Goal: Communication & Community: Answer question/provide support

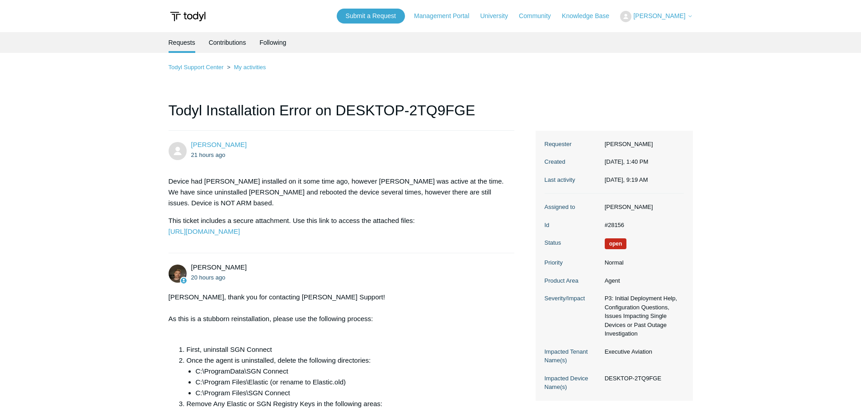
scroll to position [625, 0]
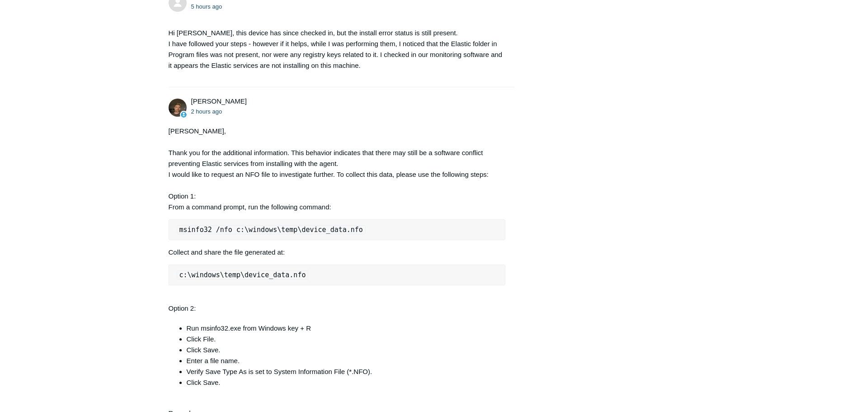
scroll to position [849, 0]
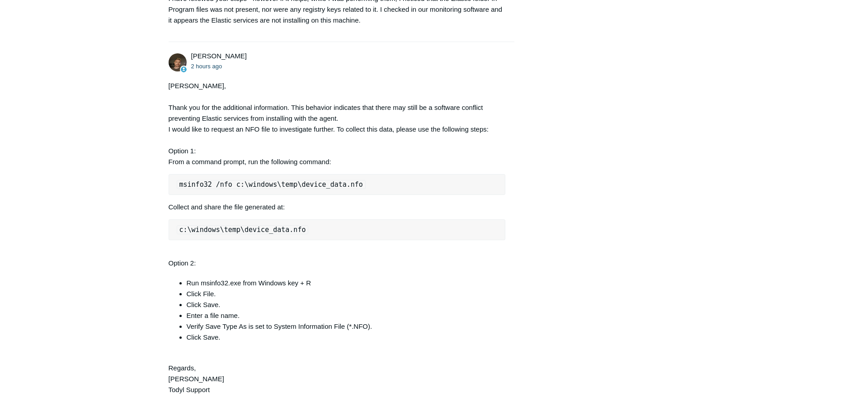
click at [277, 189] on code "msinfo32 /nfo c:\windows\temp\device_data.nfo" at bounding box center [271, 184] width 189 height 9
copy code "msinfo32 /nfo c:\windows\temp\device_data.nfo"
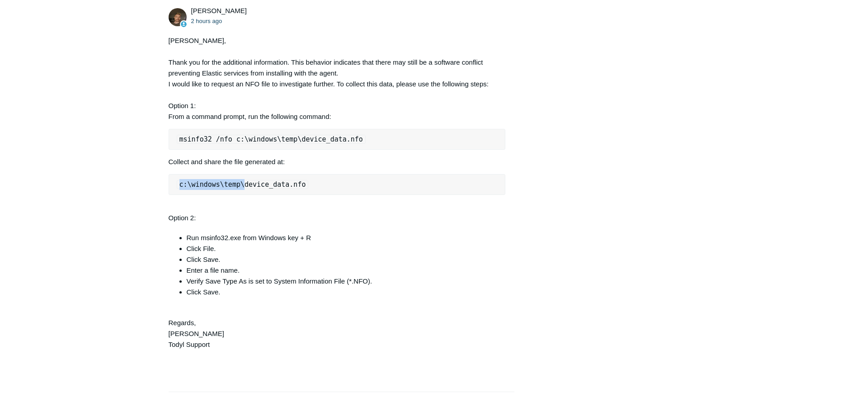
drag, startPoint x: 180, startPoint y: 209, endPoint x: 239, endPoint y: 207, distance: 58.8
click at [239, 189] on code "c:\windows\temp\device_data.nfo" at bounding box center [243, 184] width 132 height 9
copy code "c:\windows\temp\"
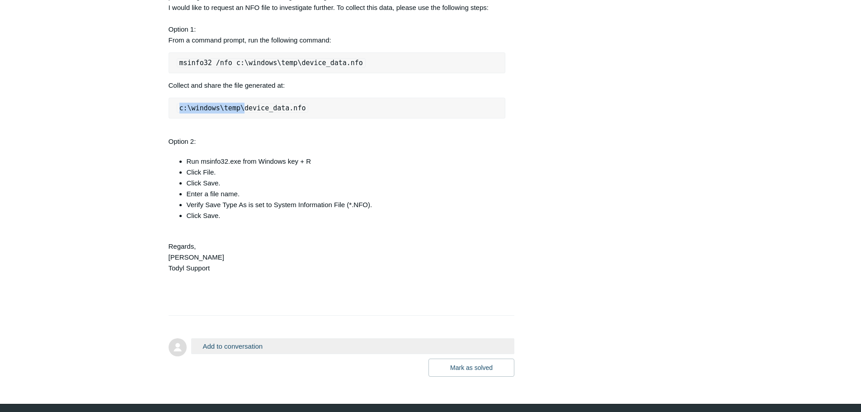
scroll to position [1020, 0]
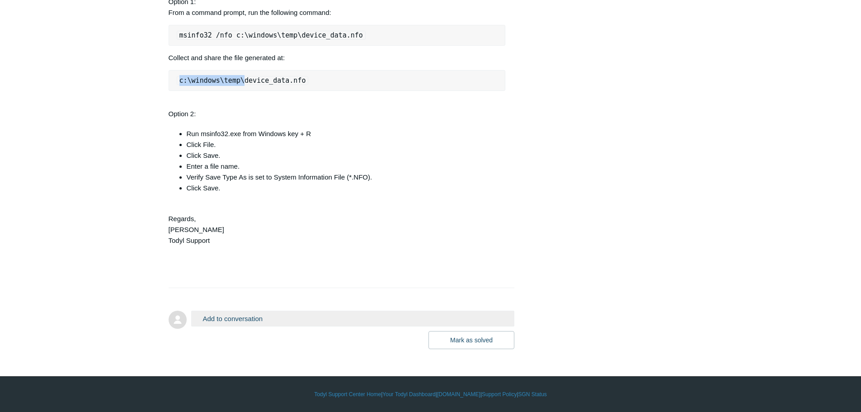
click at [424, 315] on button "Add to conversation" at bounding box center [353, 319] width 324 height 16
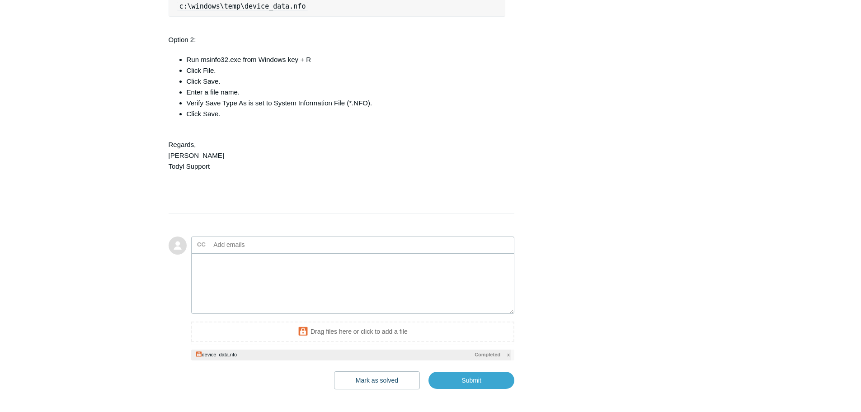
scroll to position [1029, 0]
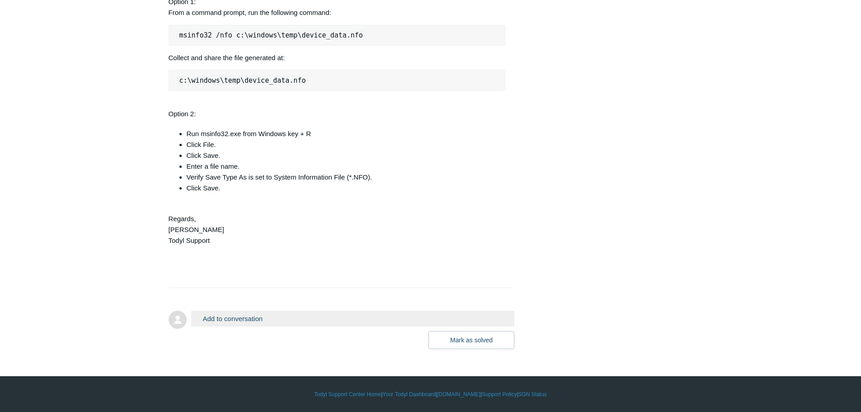
scroll to position [1020, 0]
click at [361, 322] on button "Add to conversation" at bounding box center [353, 319] width 324 height 16
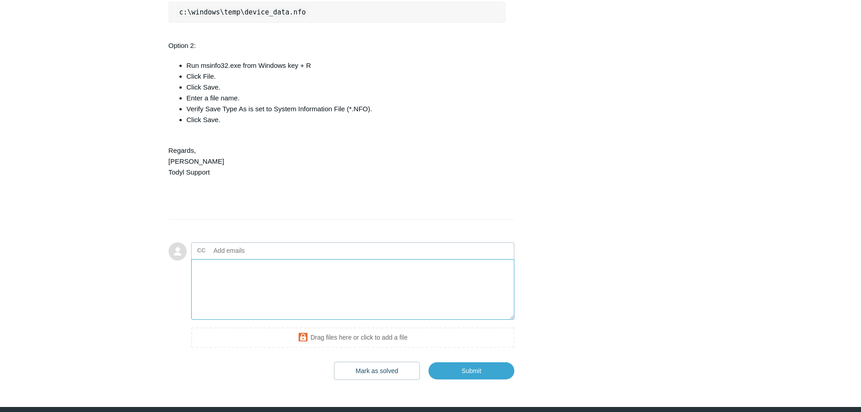
scroll to position [1111, 0]
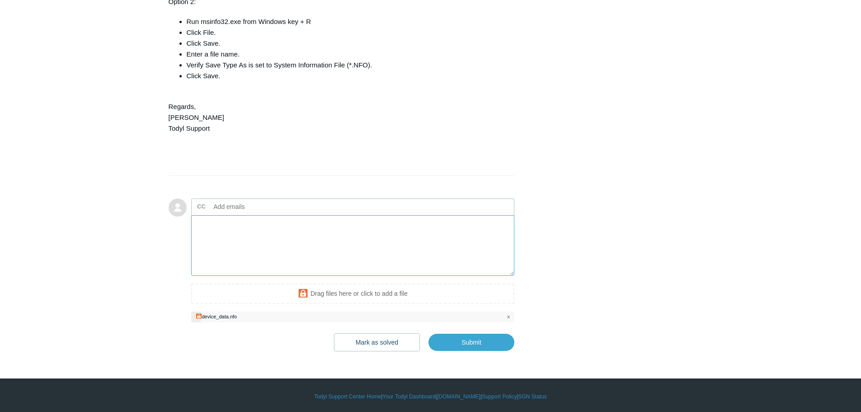
click at [300, 265] on textarea "Add your reply" at bounding box center [353, 245] width 324 height 61
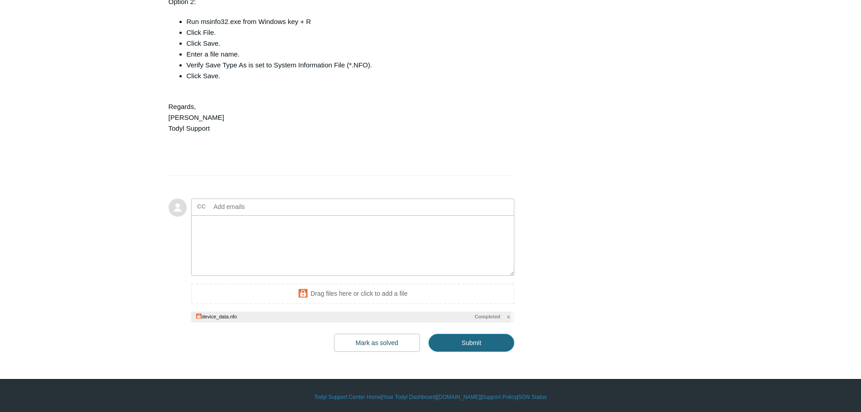
click at [494, 352] on input "Submit" at bounding box center [471, 343] width 86 height 18
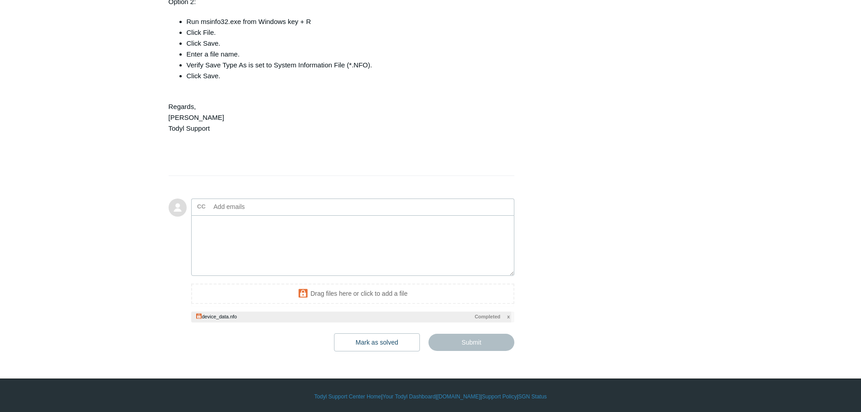
type textarea "This ticket includes a secure attachment. Use this link to access the attached …"
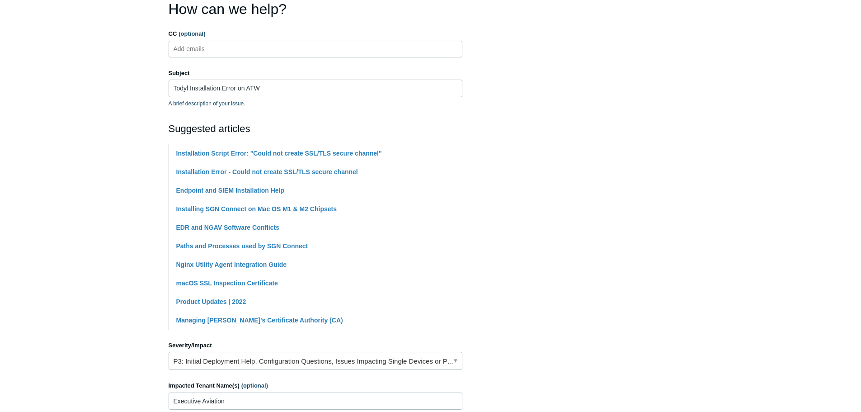
scroll to position [41, 0]
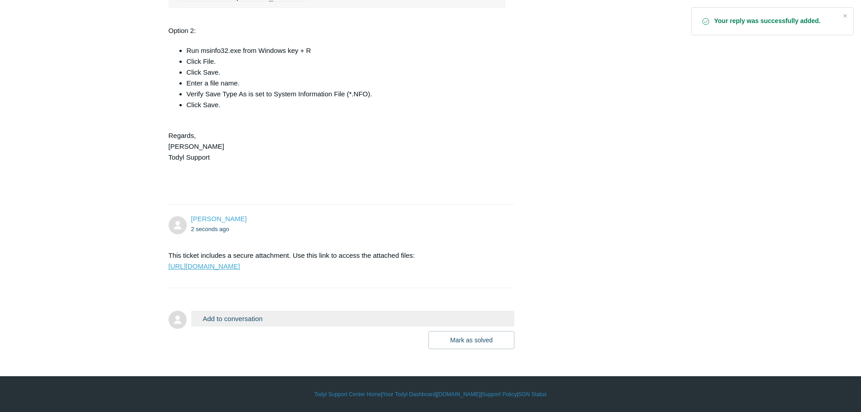
scroll to position [1125, 0]
click at [260, 313] on button "Add to conversation" at bounding box center [353, 319] width 324 height 16
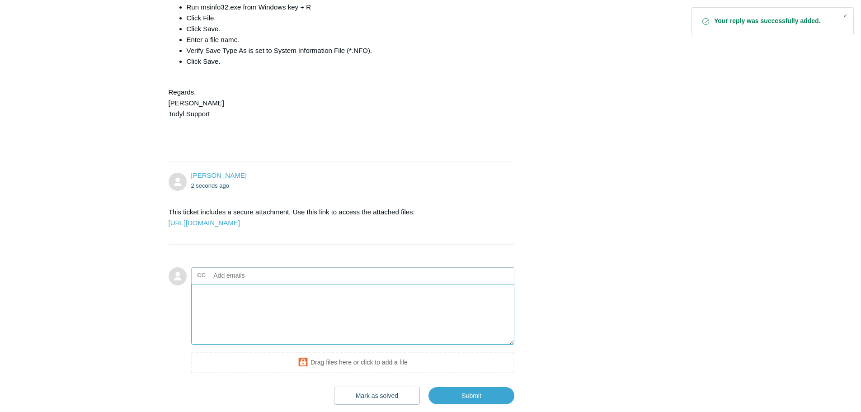
click at [331, 340] on textarea "Add your reply" at bounding box center [353, 314] width 324 height 61
click at [348, 343] on textarea "I can also" at bounding box center [353, 314] width 324 height 61
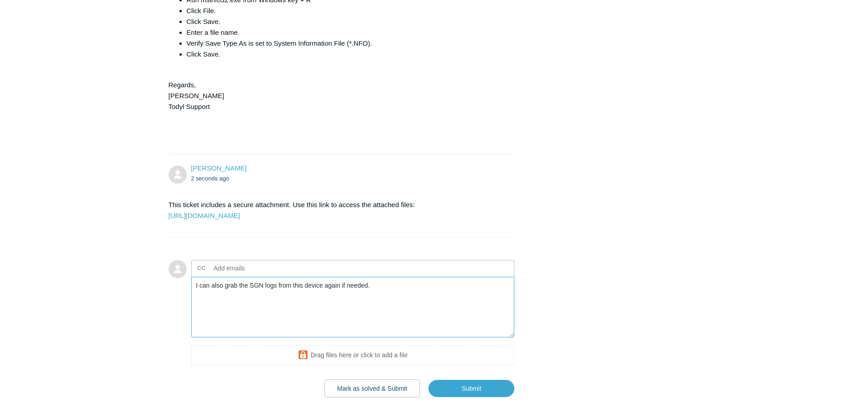
scroll to position [1224, 0]
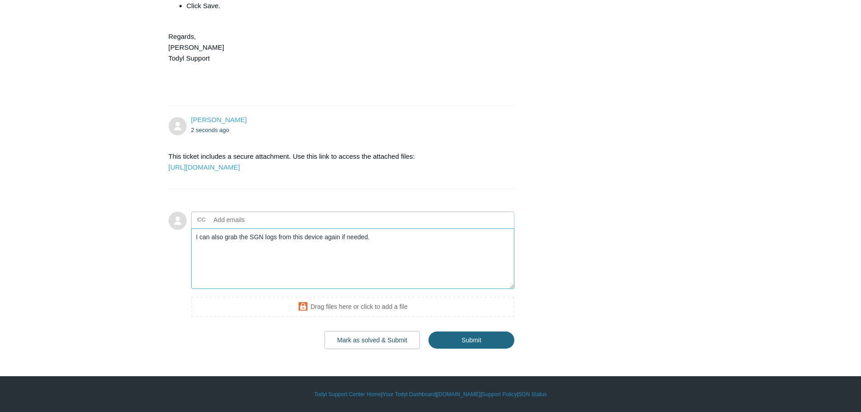
type textarea "I can also grab the SGN logs from this device again if needed."
click at [503, 343] on input "Submit" at bounding box center [471, 340] width 86 height 18
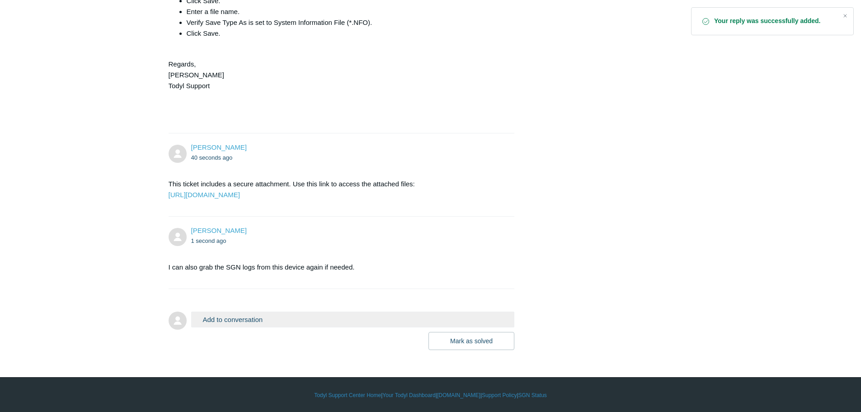
scroll to position [1197, 0]
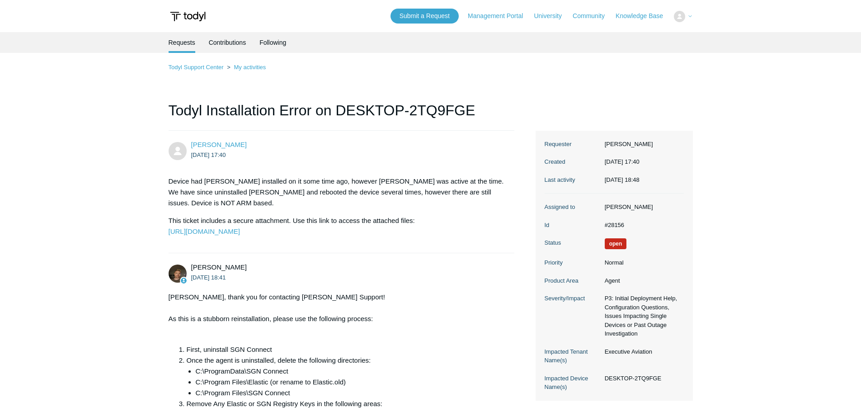
scroll to position [1197, 0]
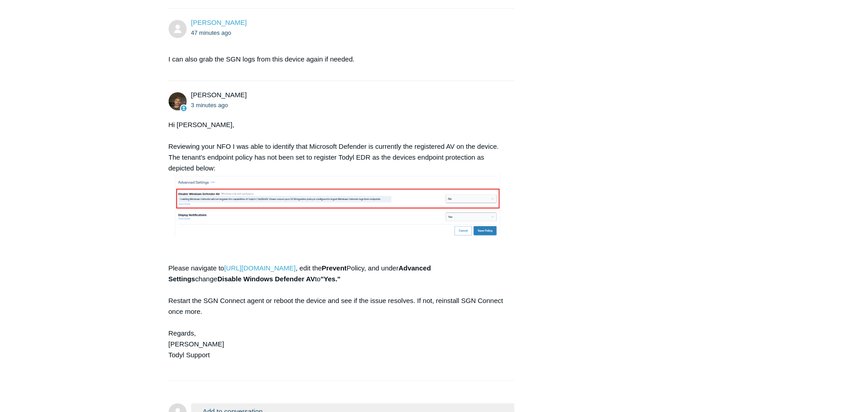
scroll to position [1497, 0]
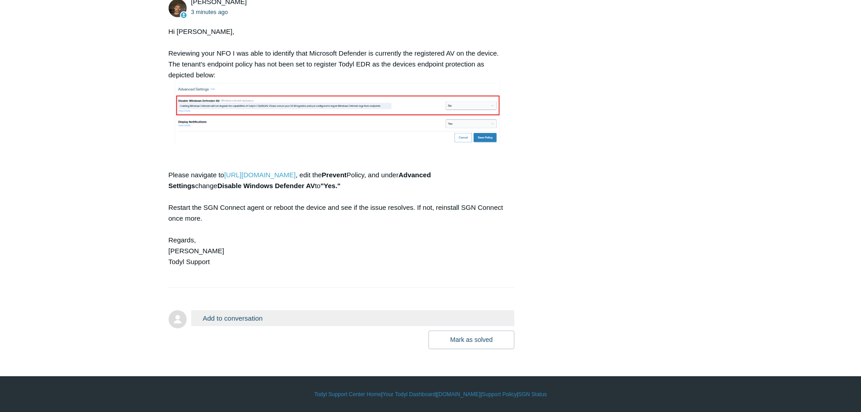
click at [286, 316] on button "Add to conversation" at bounding box center [353, 318] width 324 height 16
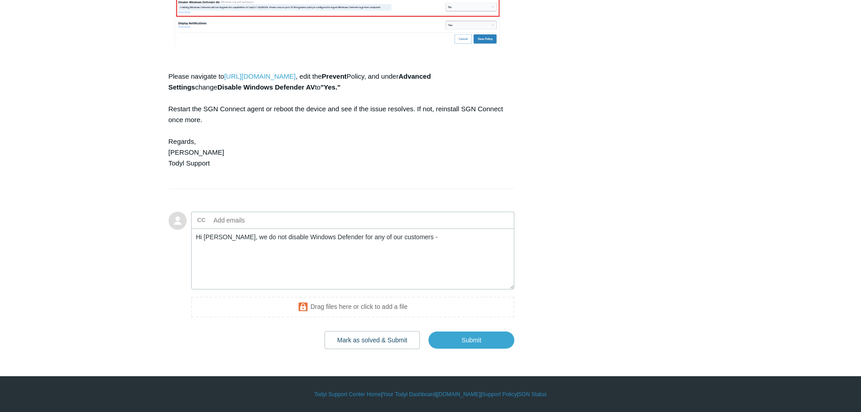
scroll to position [1596, 0]
click at [444, 235] on textarea "Hi Andy, we do not disable Windows Defender for any of our customers -" at bounding box center [353, 258] width 324 height 61
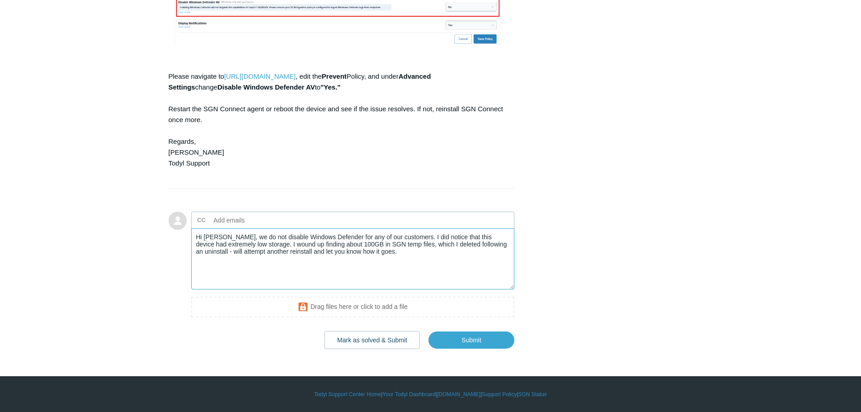
click at [254, 241] on textarea "Hi Andy, we do not disable Windows Defender for any of our customers. I did not…" at bounding box center [353, 258] width 324 height 61
click at [256, 242] on textarea "Hi Andy, we do not disable Windows Defender for any of our customers. I did not…" at bounding box center [353, 258] width 324 height 61
type textarea "Hi Andy, we do not disable Windows Defender for any of our customers. I did not…"
click at [510, 344] on input "Submit" at bounding box center [471, 340] width 86 height 18
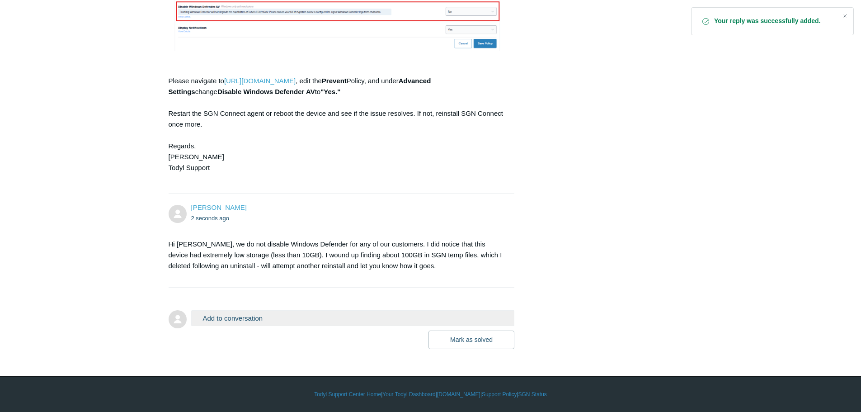
scroll to position [1591, 0]
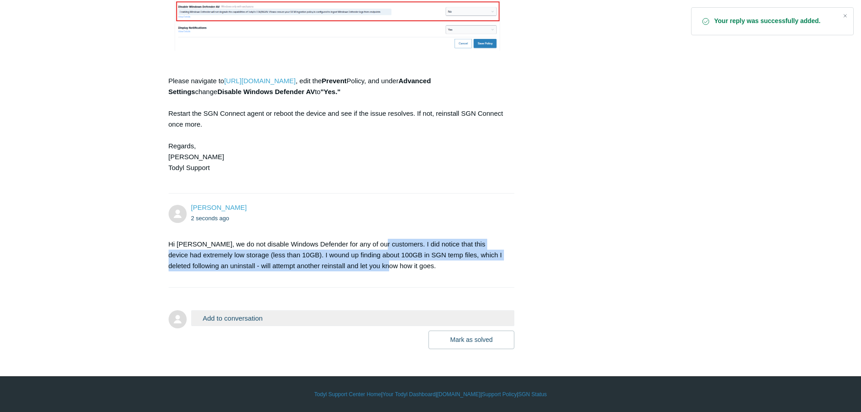
drag, startPoint x: 437, startPoint y: 245, endPoint x: 393, endPoint y: 275, distance: 52.4
click at [393, 275] on section "Hi Andy, we do not disable Windows Defender for any of our customers. I did not…" at bounding box center [337, 255] width 337 height 46
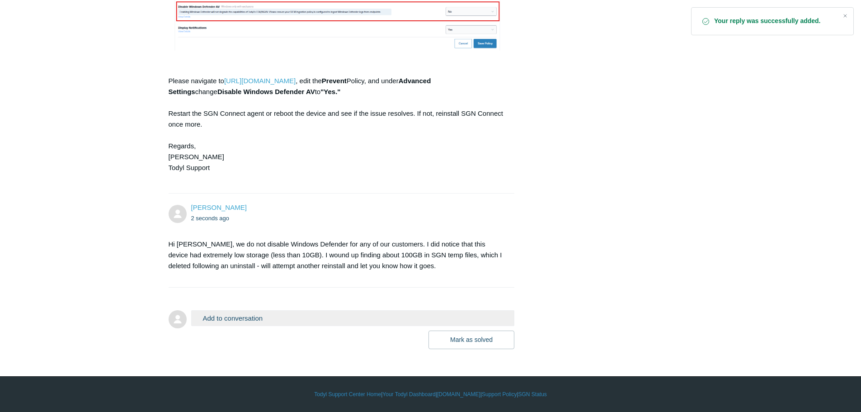
click at [396, 275] on section "Hi Andy, we do not disable Windows Defender for any of our customers. I did not…" at bounding box center [337, 255] width 337 height 46
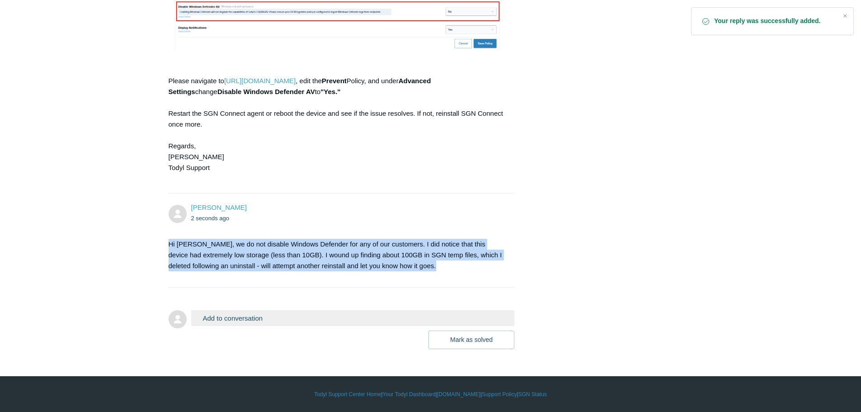
click at [396, 275] on section "Hi Andy, we do not disable Windows Defender for any of our customers. I did not…" at bounding box center [337, 255] width 337 height 46
click at [396, 280] on li "Anastasia Campbell 2 seconds ago Hi Andy, we do not disable Windows Defender fo…" at bounding box center [342, 240] width 346 height 94
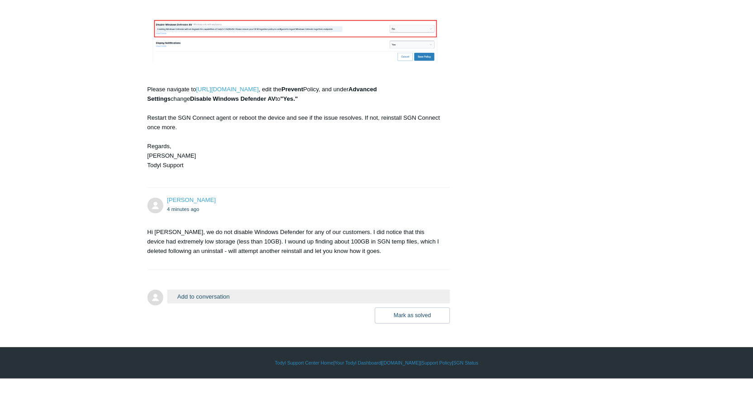
scroll to position [1590, 0]
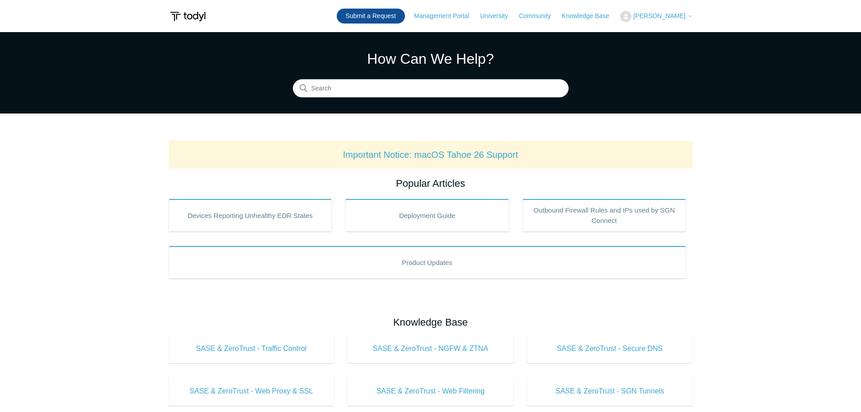
click at [363, 13] on link "Submit a Request" at bounding box center [371, 16] width 68 height 15
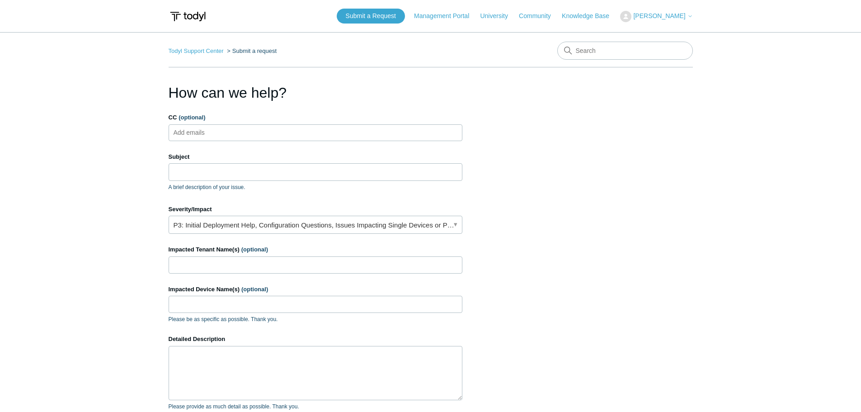
click at [648, 11] on button "[PERSON_NAME]" at bounding box center [656, 16] width 72 height 11
click at [655, 42] on link "My Support Requests" at bounding box center [665, 36] width 88 height 16
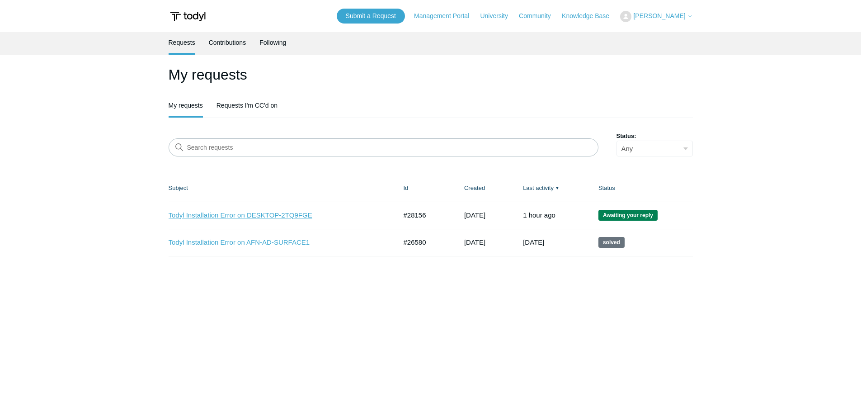
click at [295, 217] on link "Todyl Installation Error on DESKTOP-2TQ9FGE" at bounding box center [276, 215] width 215 height 10
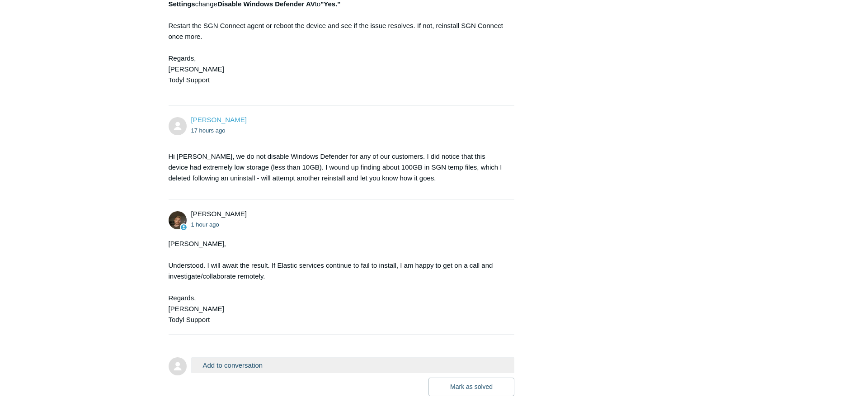
scroll to position [1726, 0]
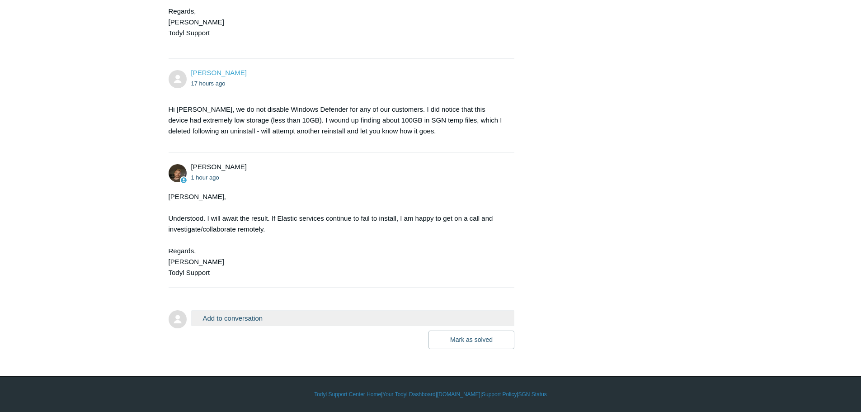
click at [330, 314] on button "Add to conversation" at bounding box center [353, 318] width 324 height 16
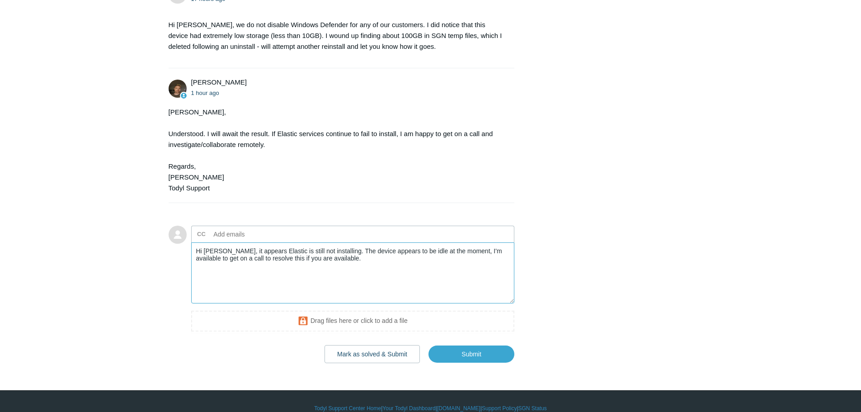
scroll to position [1825, 0]
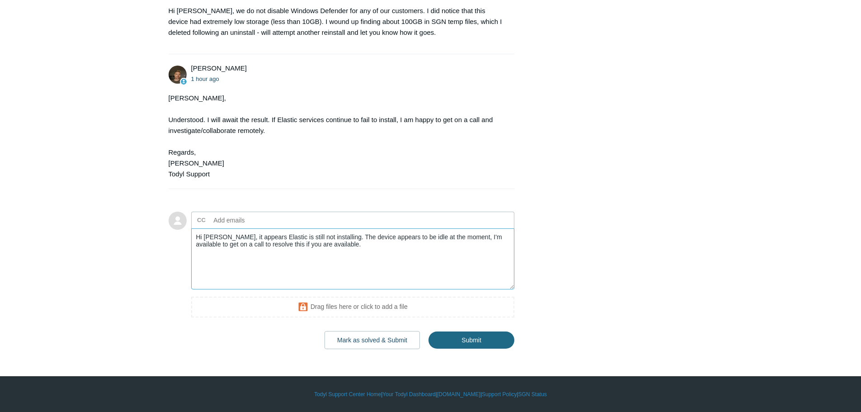
type textarea "Hi [PERSON_NAME], it appears Elastic is still not installing. The device appear…"
click at [462, 345] on input "Submit" at bounding box center [471, 340] width 86 height 18
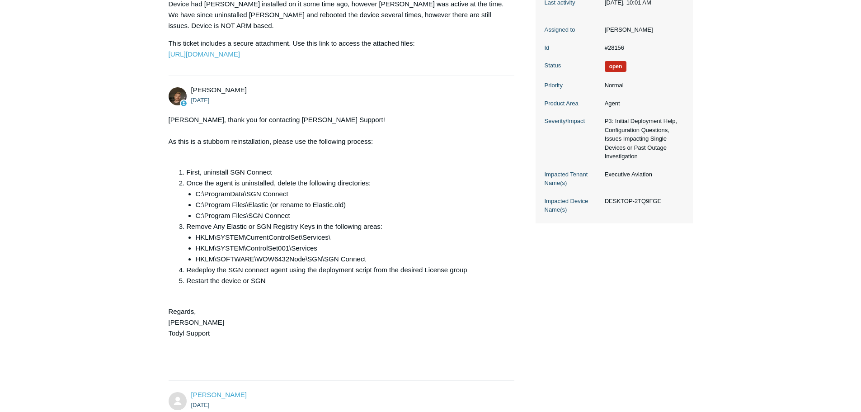
scroll to position [181, 0]
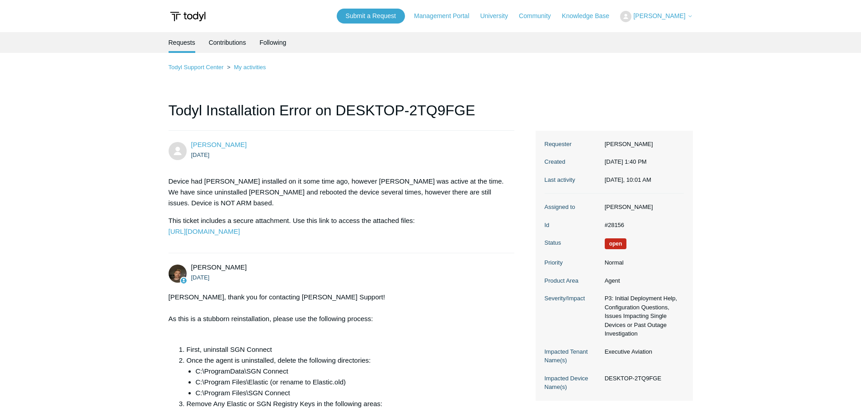
scroll to position [181, 0]
